Goal: Transaction & Acquisition: Purchase product/service

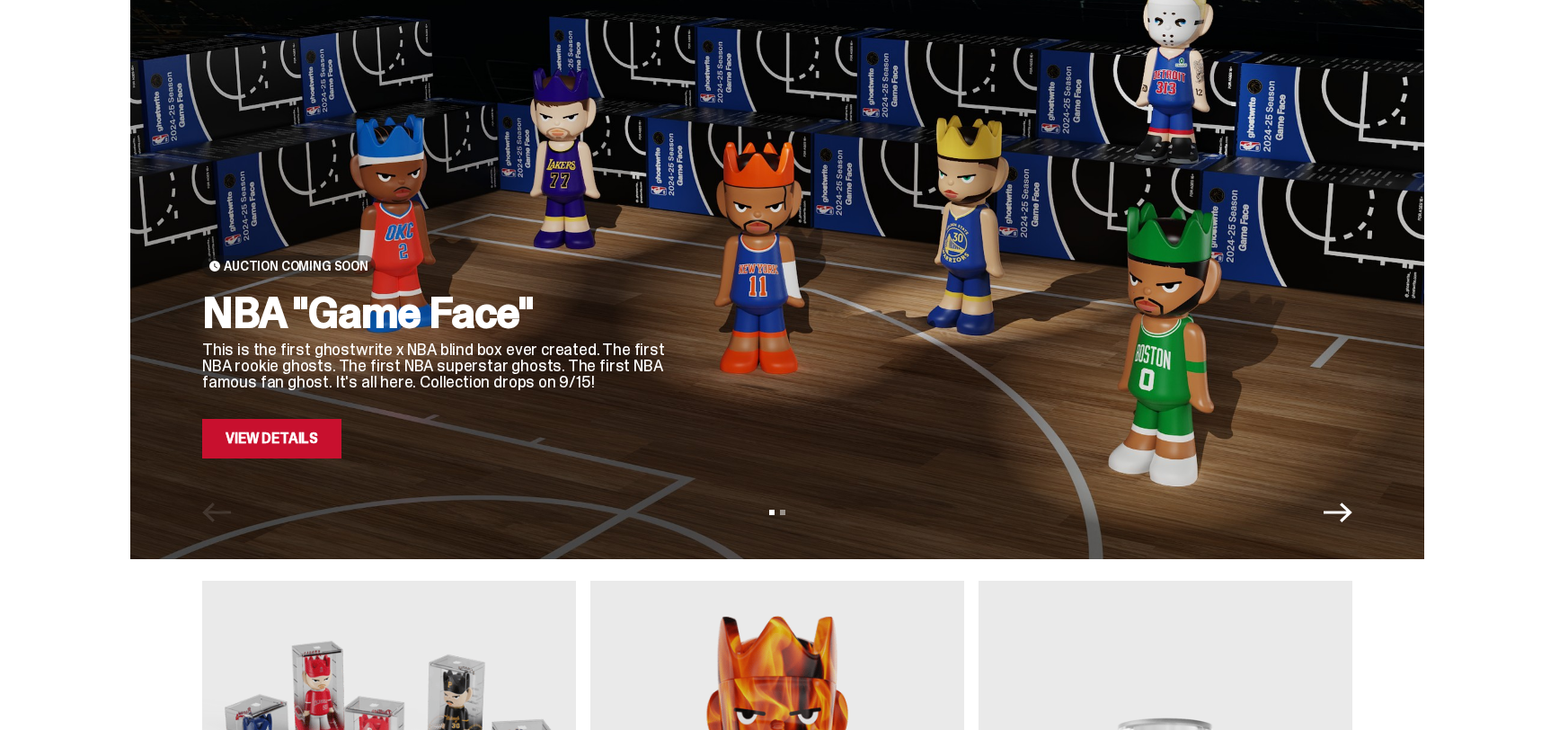
scroll to position [147, 0]
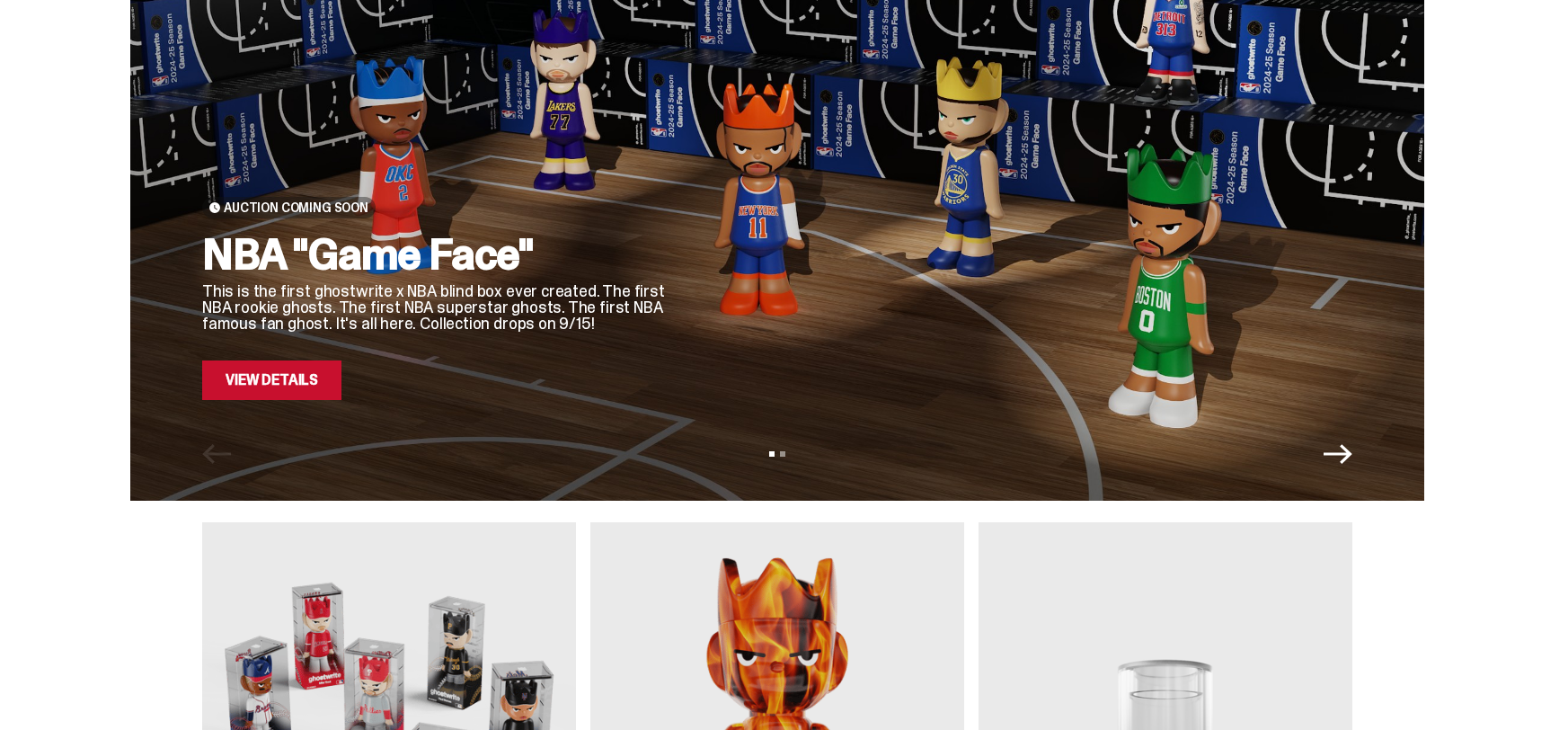
click at [322, 373] on link "View Details" at bounding box center [271, 380] width 140 height 40
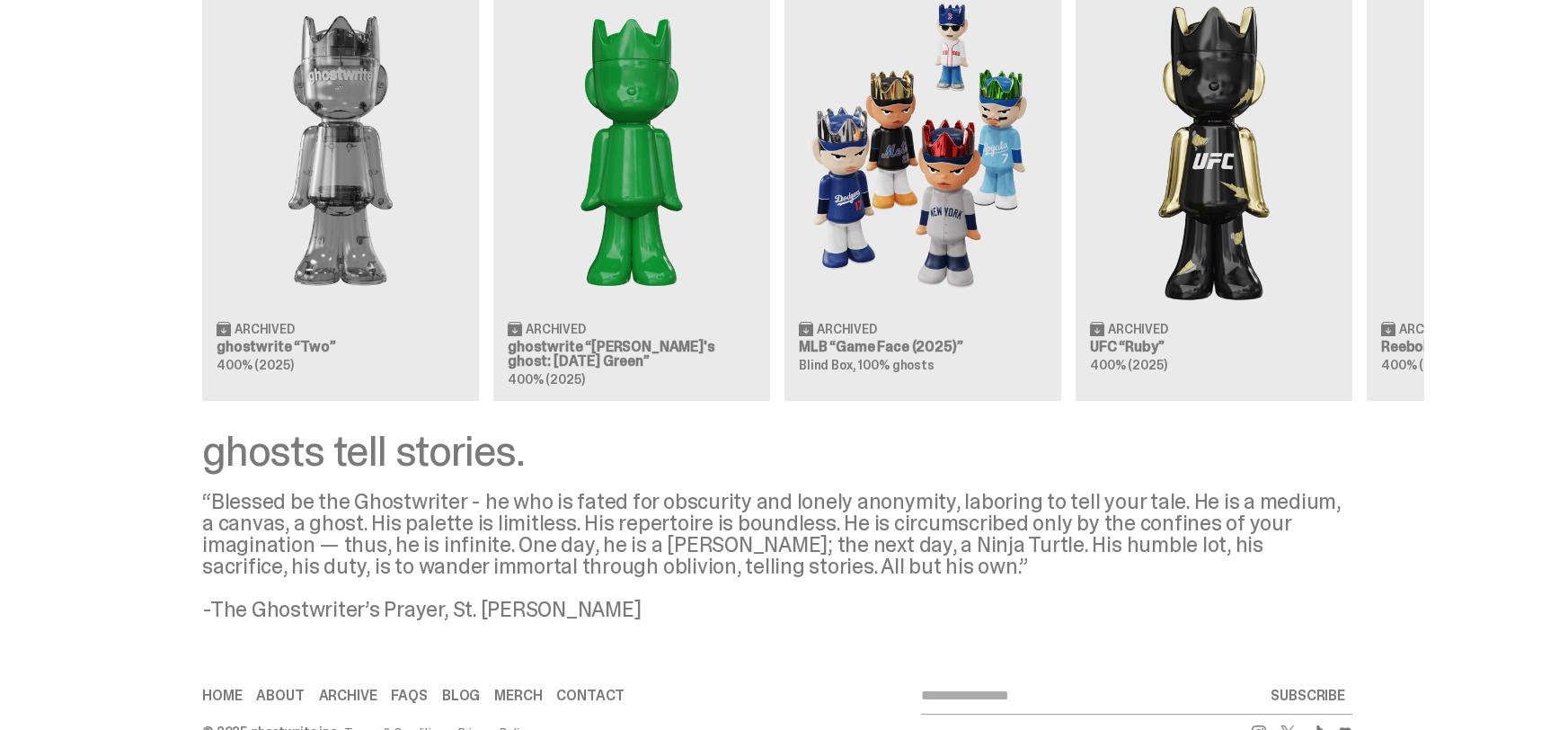
scroll to position [1813, 0]
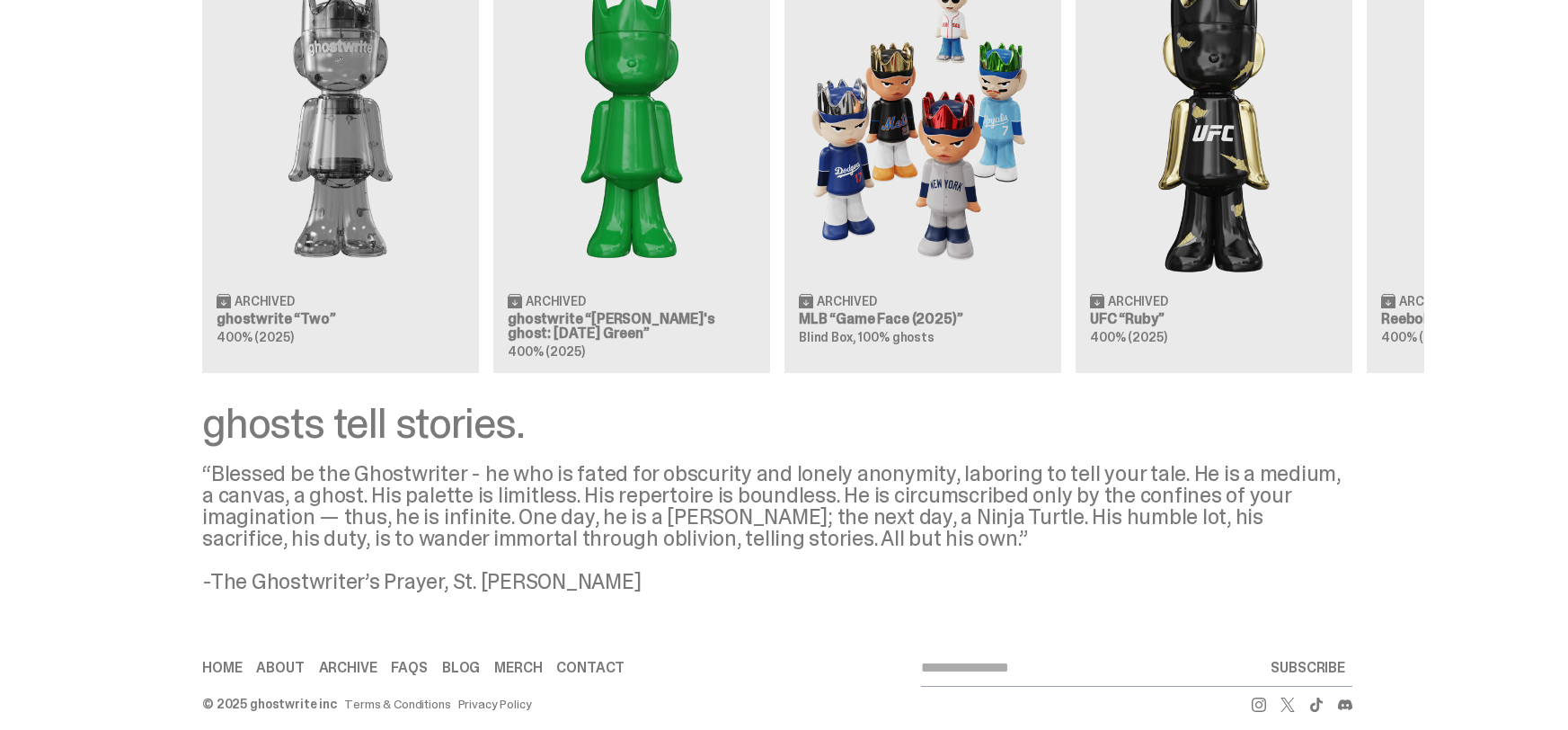
click at [1262, 698] on use at bounding box center [1259, 705] width 15 height 15
click at [1291, 698] on use at bounding box center [1288, 705] width 15 height 15
click at [1317, 698] on icon at bounding box center [1317, 705] width 15 height 15
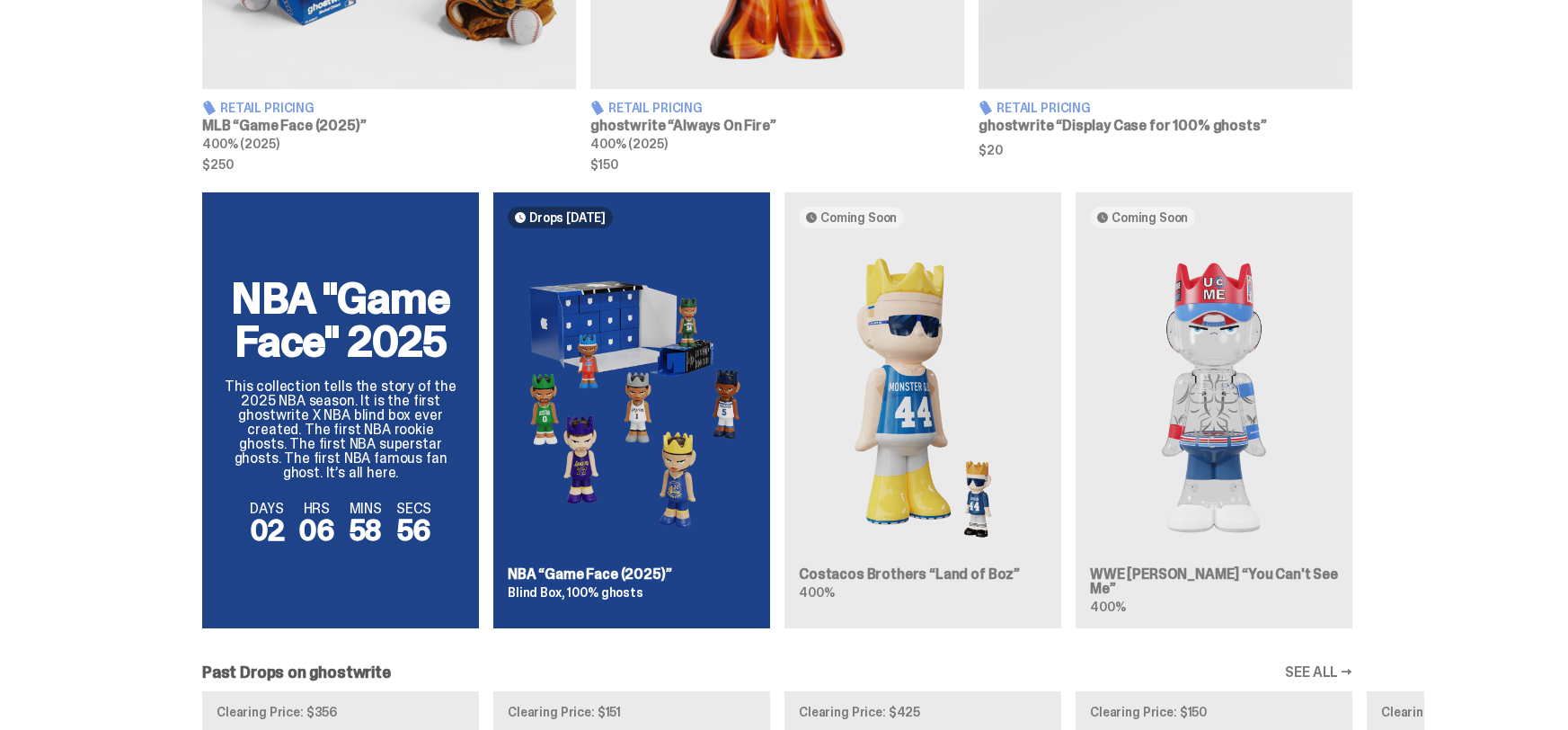
scroll to position [928, 0]
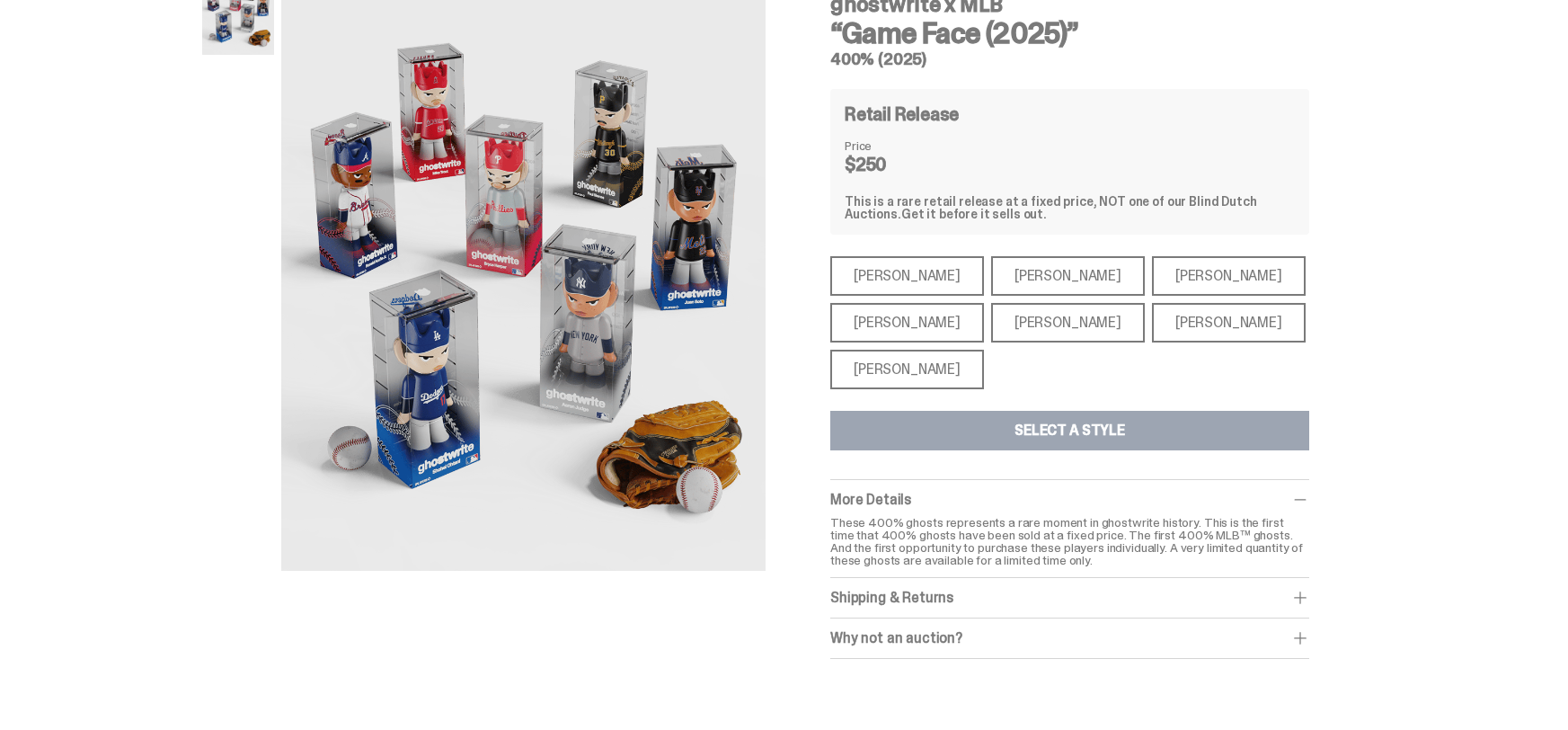
scroll to position [148, 0]
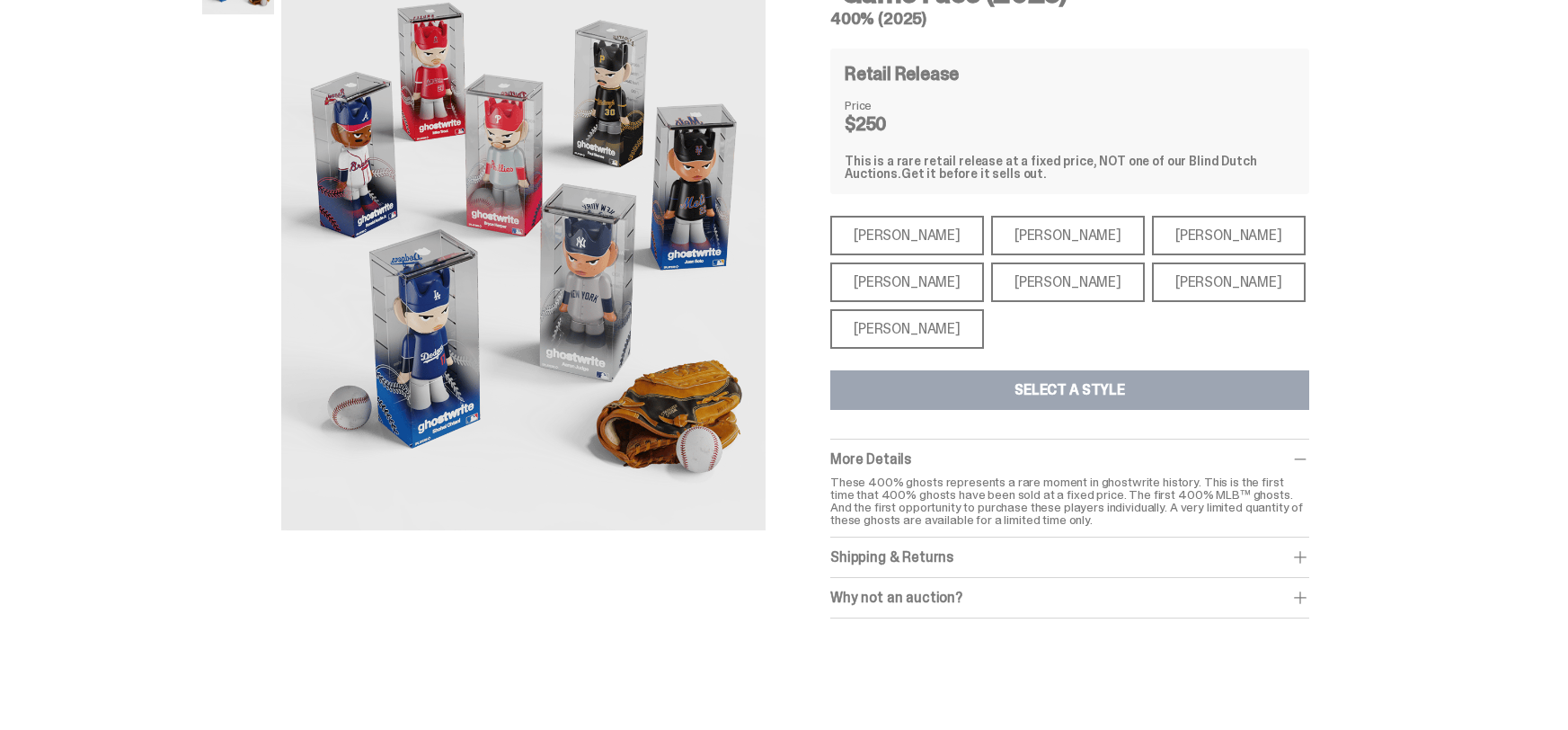
click at [905, 236] on div "[PERSON_NAME]" at bounding box center [907, 236] width 153 height 40
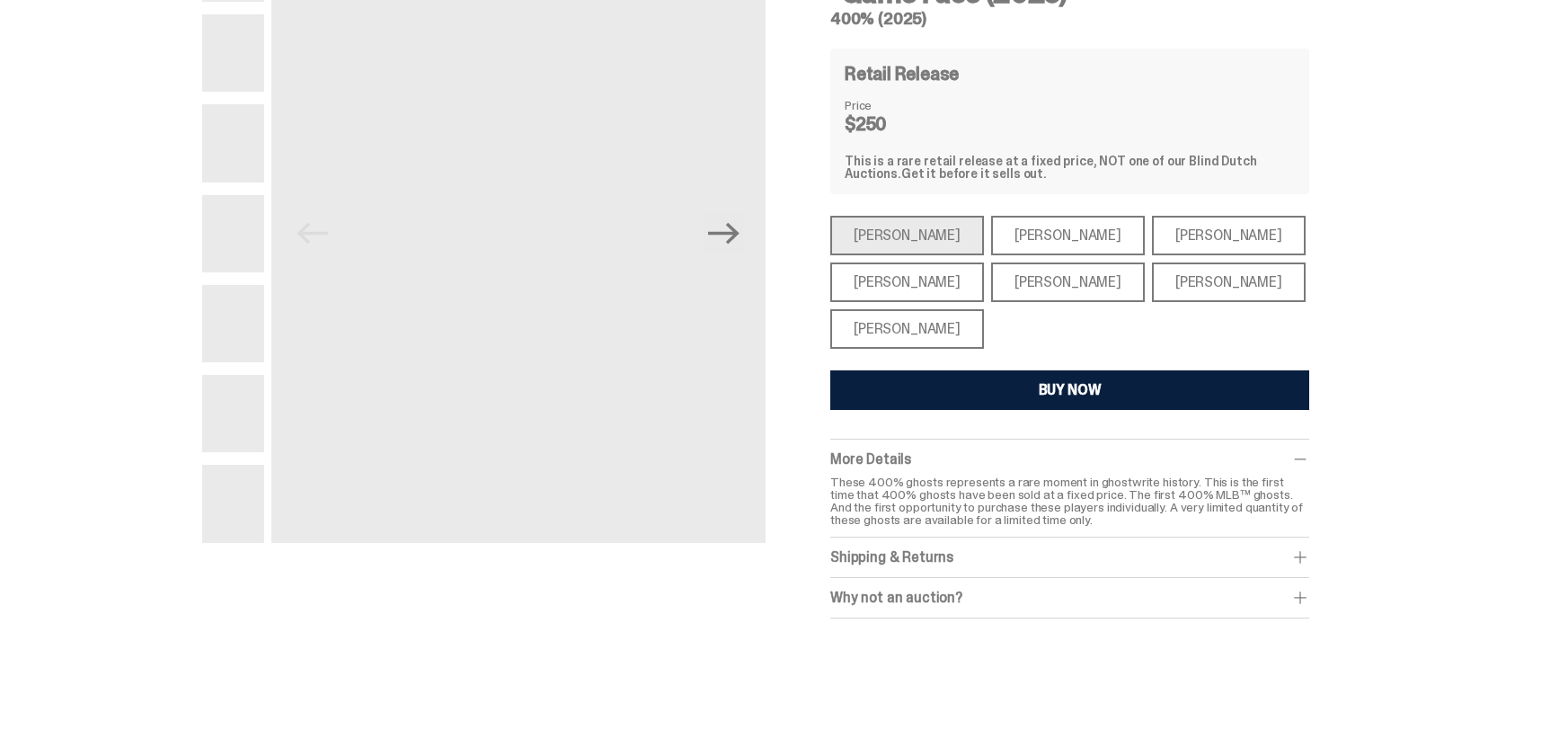
click at [1054, 387] on div "BUY NOW" at bounding box center [1071, 390] width 63 height 15
